Goal: Task Accomplishment & Management: Complete application form

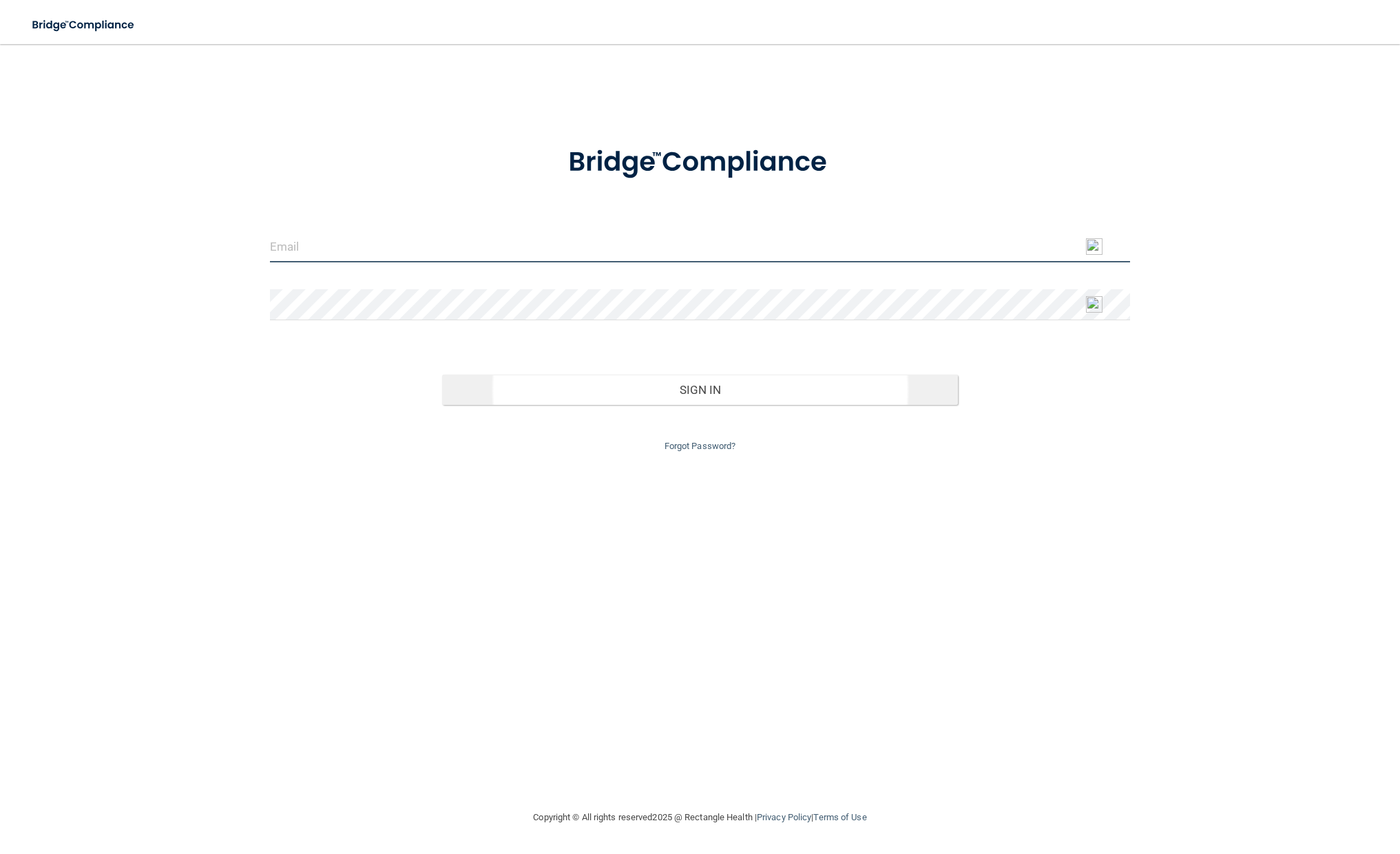
type input "[EMAIL_ADDRESS][DOMAIN_NAME]"
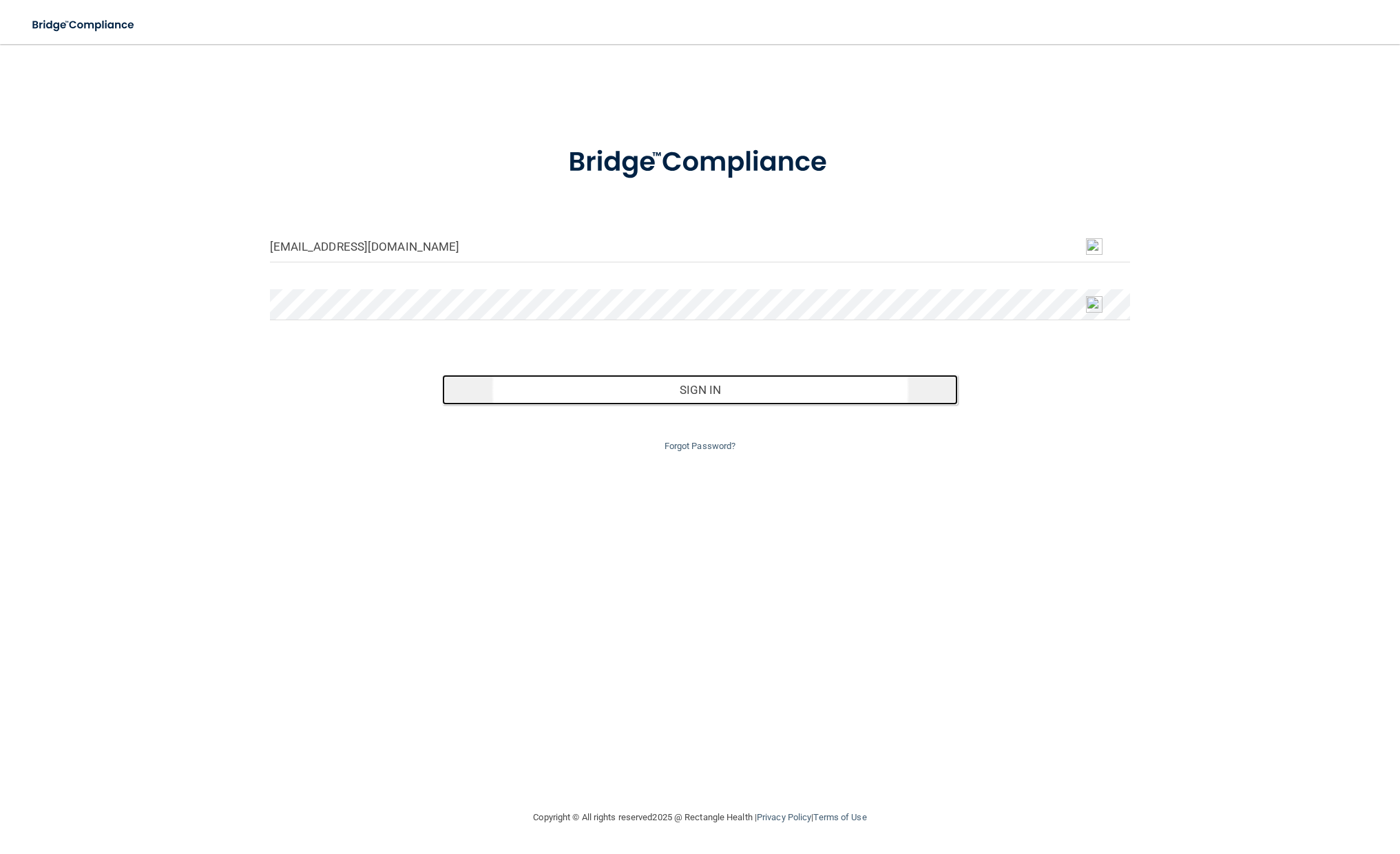
click at [694, 387] on button "Sign In" at bounding box center [700, 389] width 516 height 30
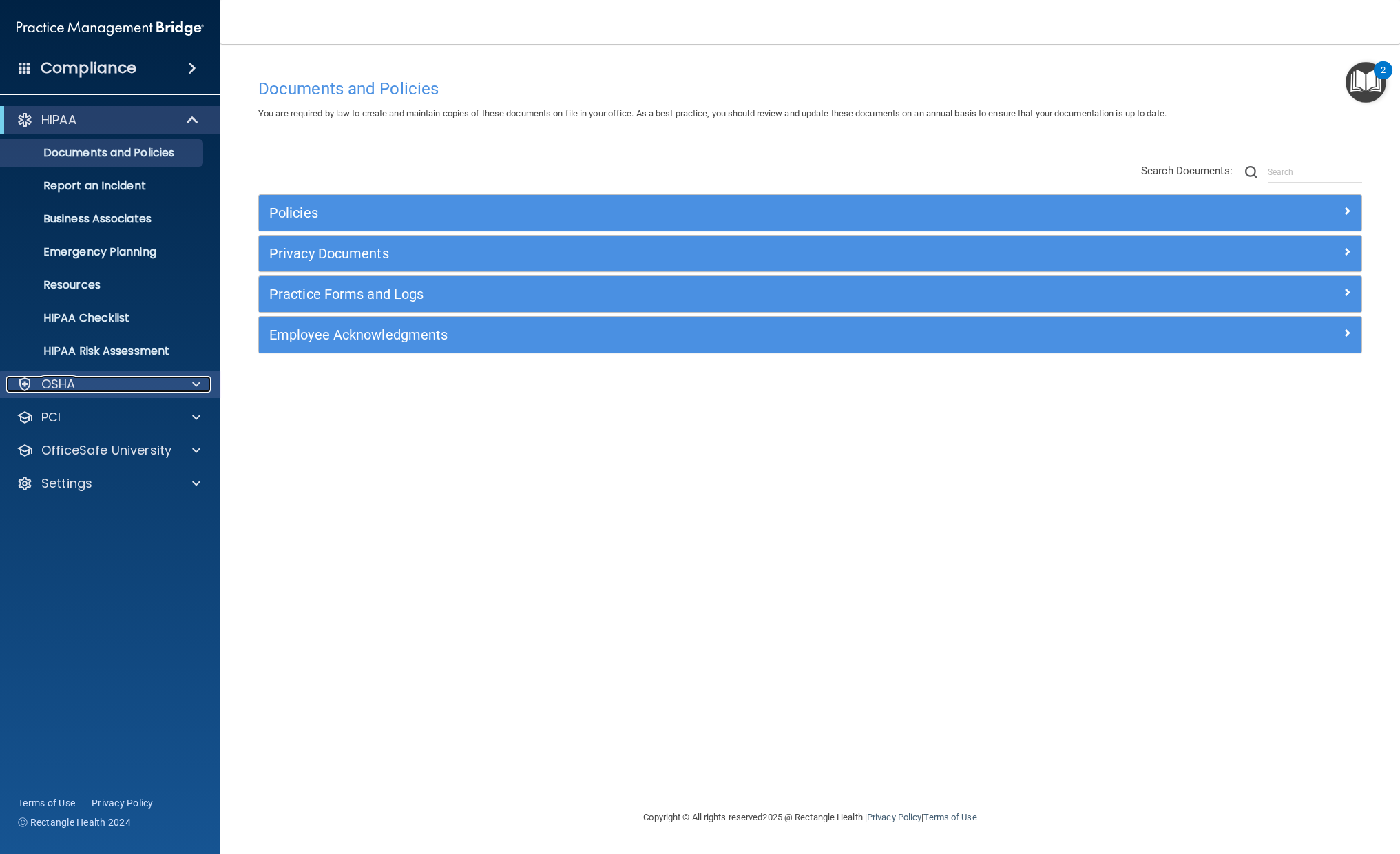
click at [86, 385] on div "OSHA" at bounding box center [92, 385] width 171 height 17
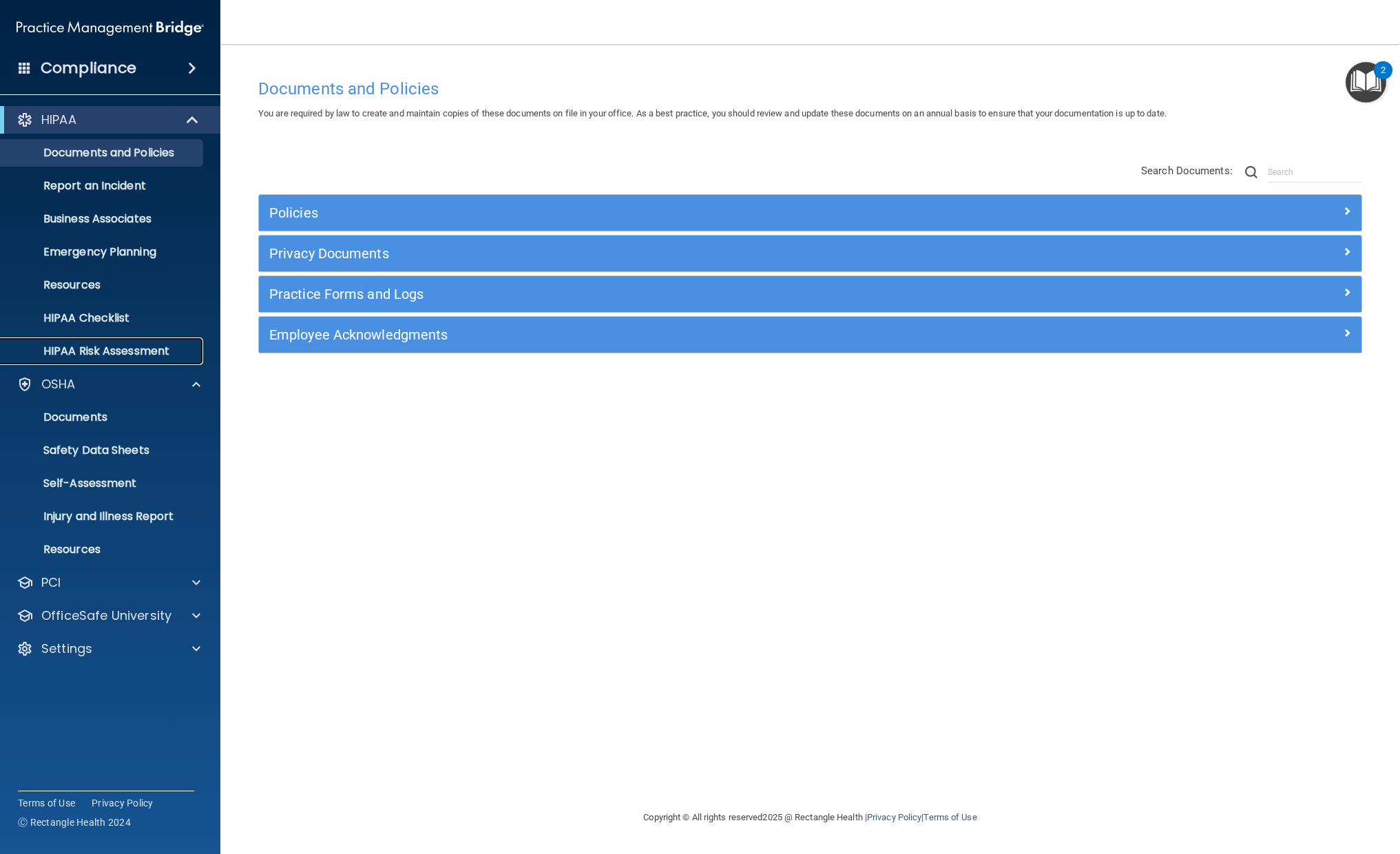
click at [114, 349] on p "HIPAA Risk Assessment" at bounding box center [103, 351] width 188 height 14
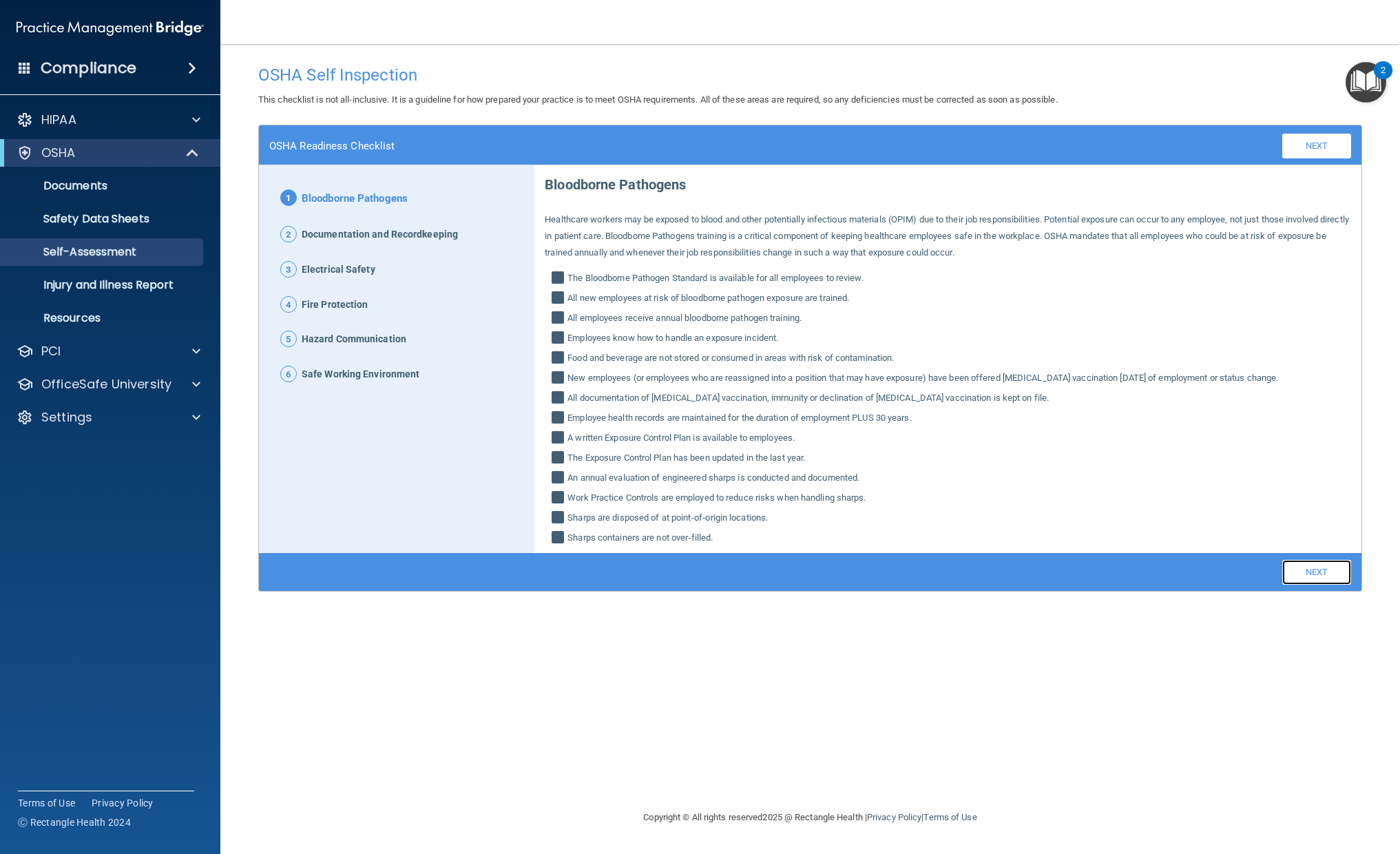
click at [1325, 575] on link "Next" at bounding box center [1316, 572] width 69 height 25
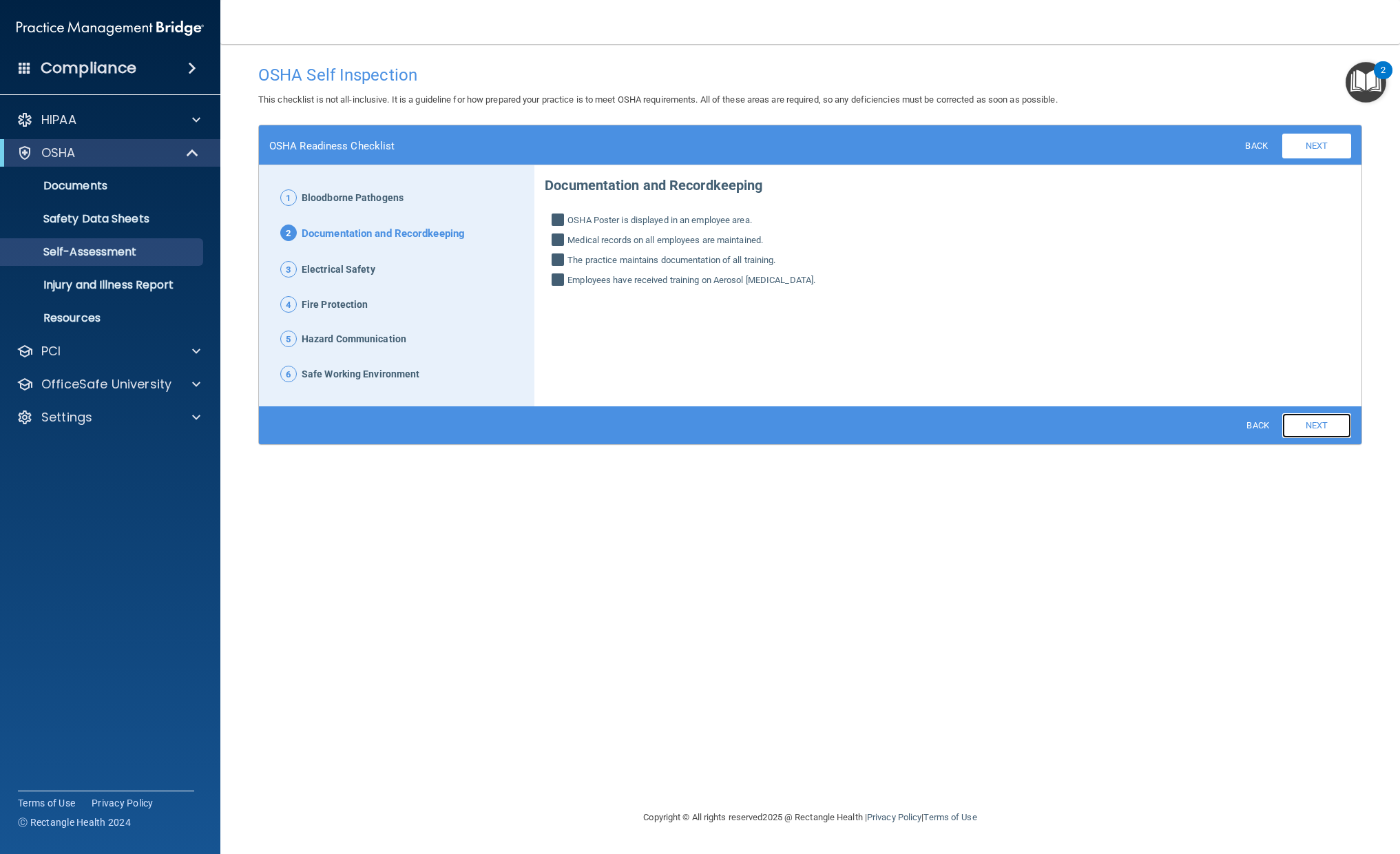
click at [1313, 428] on link "Next" at bounding box center [1316, 425] width 69 height 25
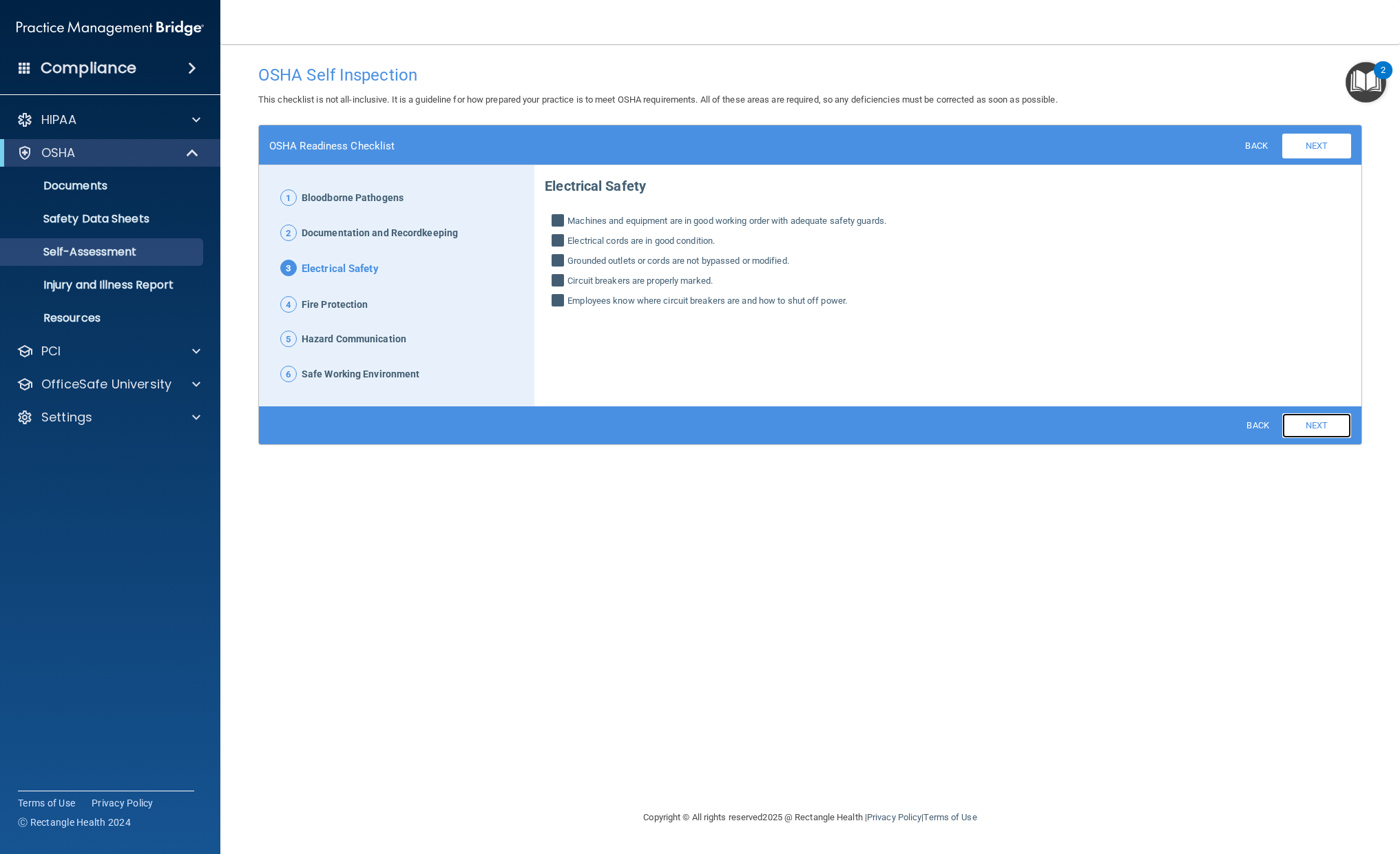
click at [1314, 432] on link "Next" at bounding box center [1316, 425] width 69 height 25
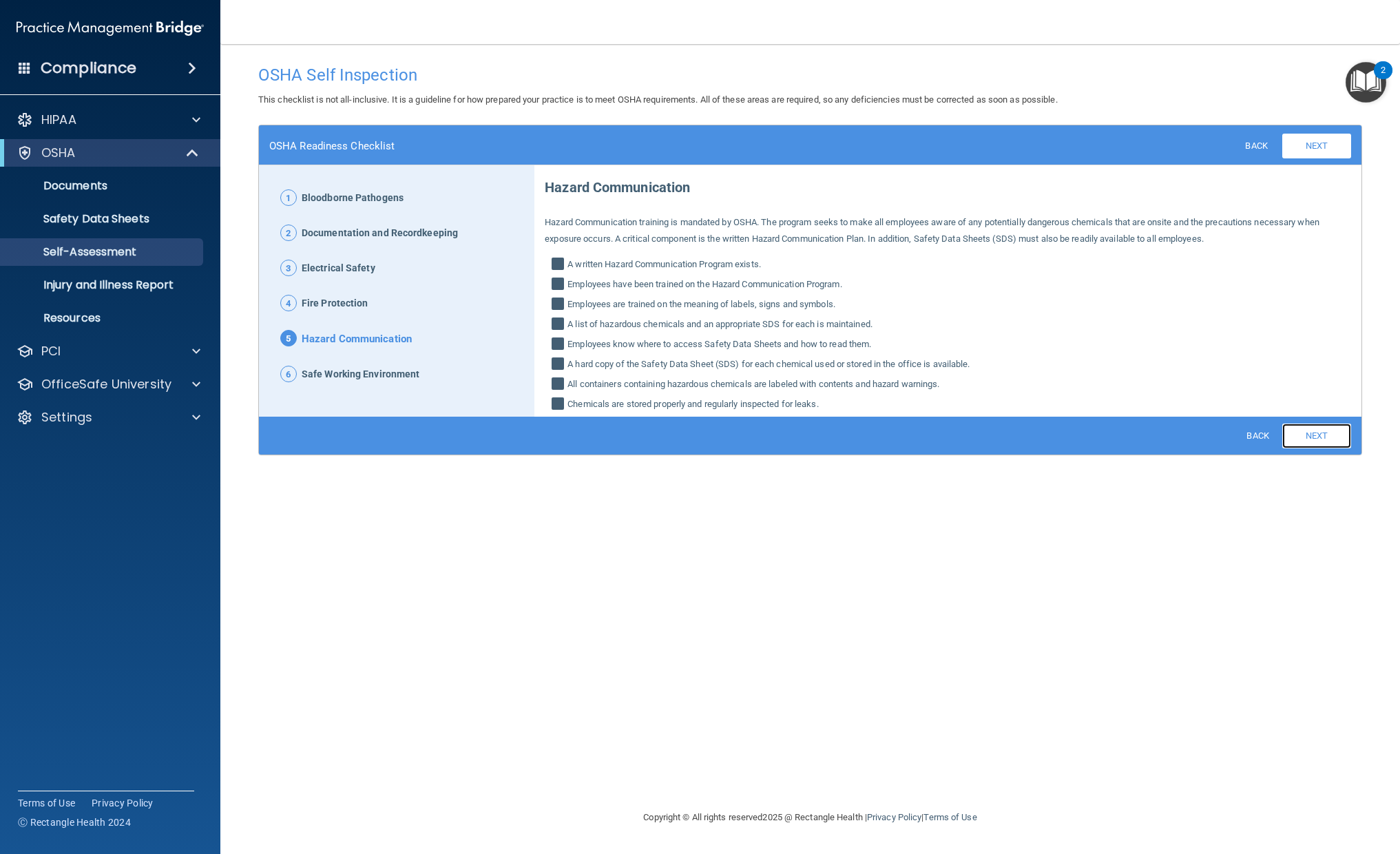
click at [1314, 432] on link "Next" at bounding box center [1316, 435] width 69 height 25
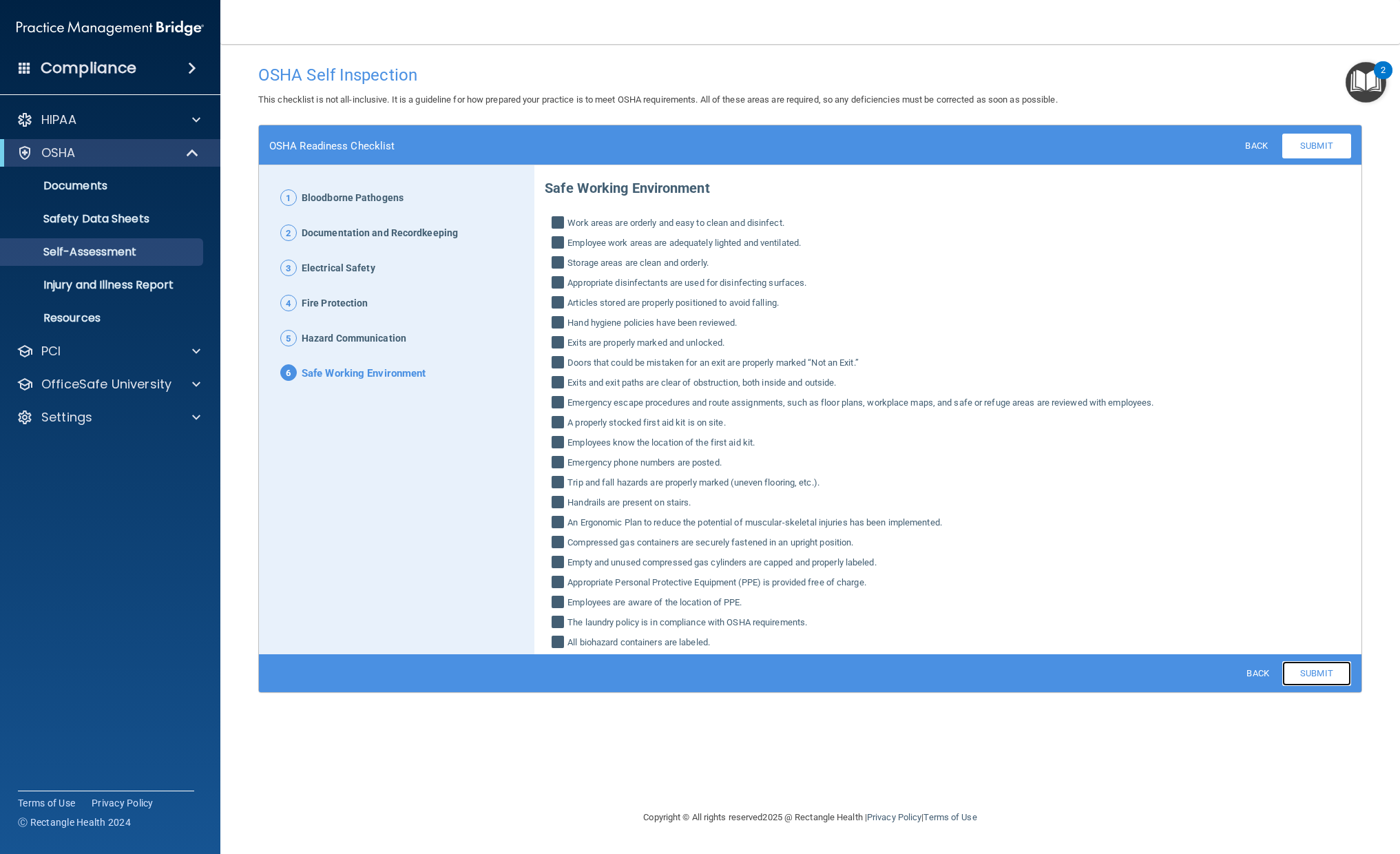
click at [1318, 672] on link "Submit" at bounding box center [1316, 674] width 69 height 25
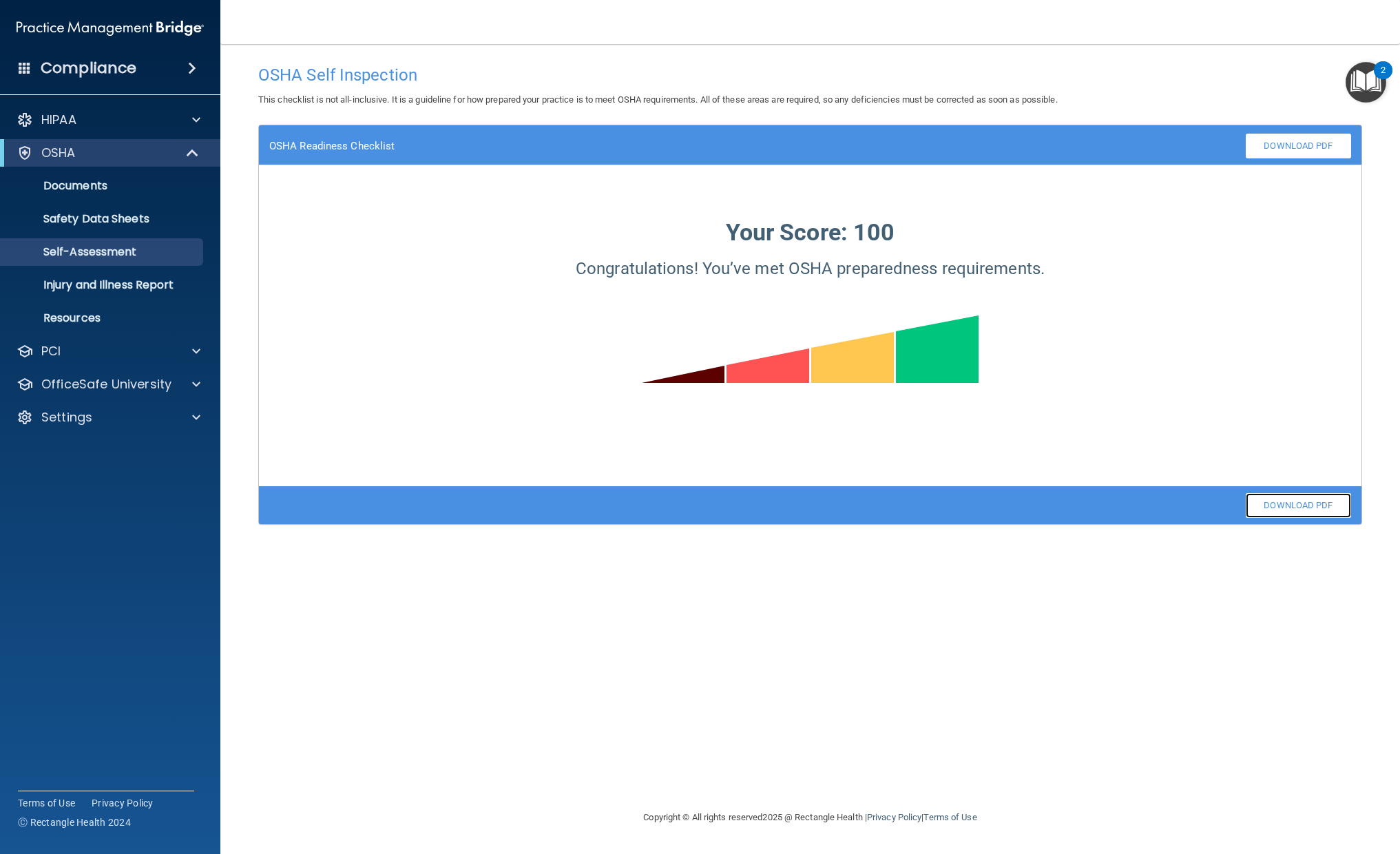
click at [1274, 502] on link "Download PDF" at bounding box center [1298, 505] width 106 height 25
